Goal: Information Seeking & Learning: Learn about a topic

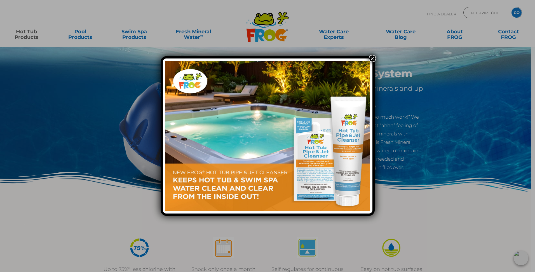
click at [372, 58] on button "×" at bounding box center [372, 58] width 7 height 7
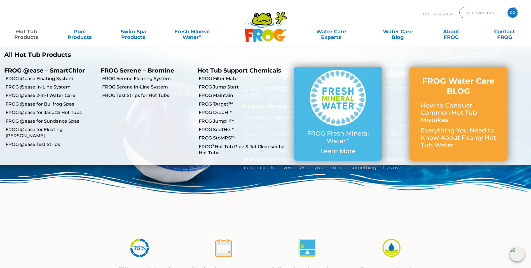
click at [28, 34] on link "Hot Tub Products" at bounding box center [27, 31] width 42 height 11
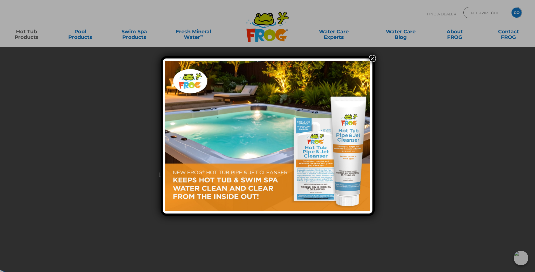
click at [371, 58] on button "×" at bounding box center [372, 58] width 7 height 7
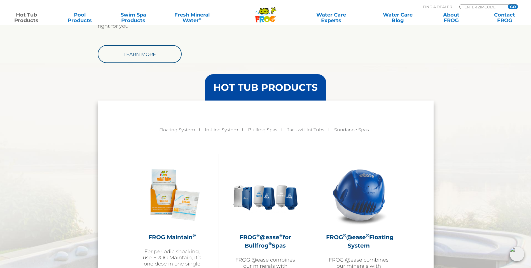
scroll to position [476, 0]
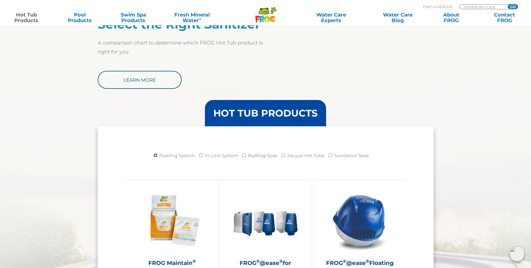
click at [156, 156] on input "Floating System" at bounding box center [156, 155] width 4 height 4
checkbox input "true"
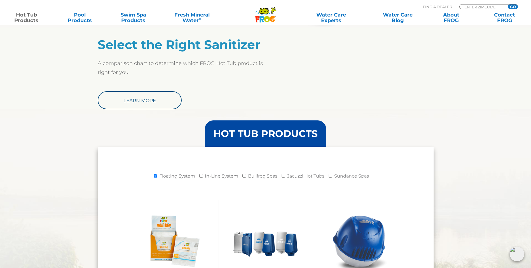
scroll to position [448, 0]
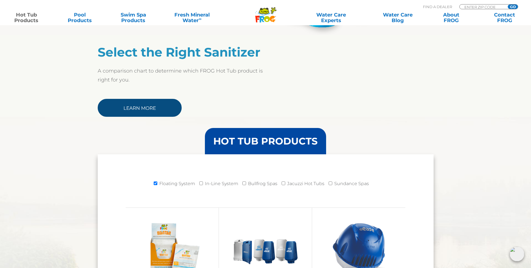
click at [136, 105] on link "Learn More" at bounding box center [140, 108] width 84 height 18
